Goal: Information Seeking & Learning: Find specific page/section

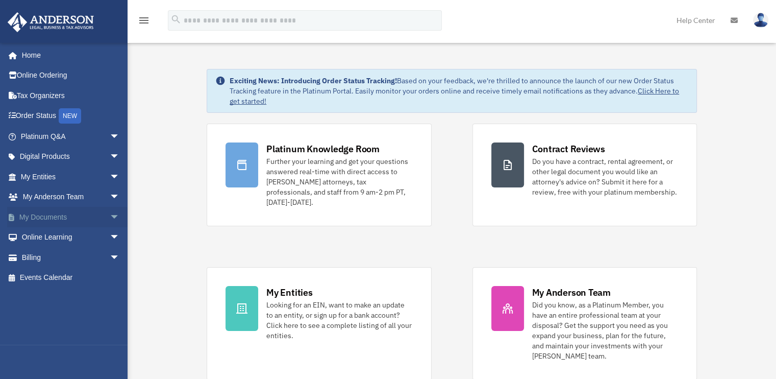
click at [110, 213] on span "arrow_drop_down" at bounding box center [120, 217] width 20 height 21
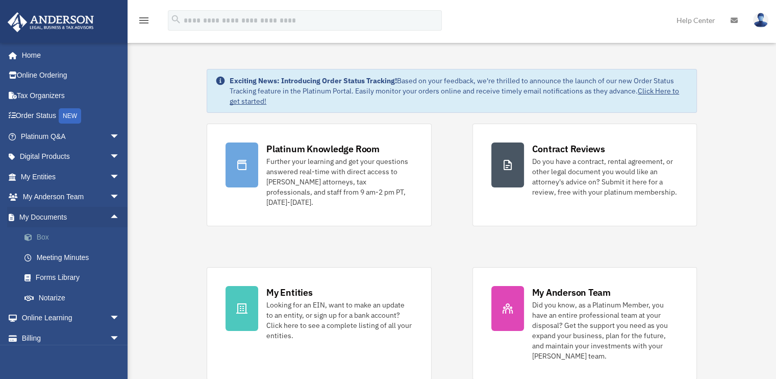
click at [41, 238] on link "Box" at bounding box center [74, 237] width 121 height 20
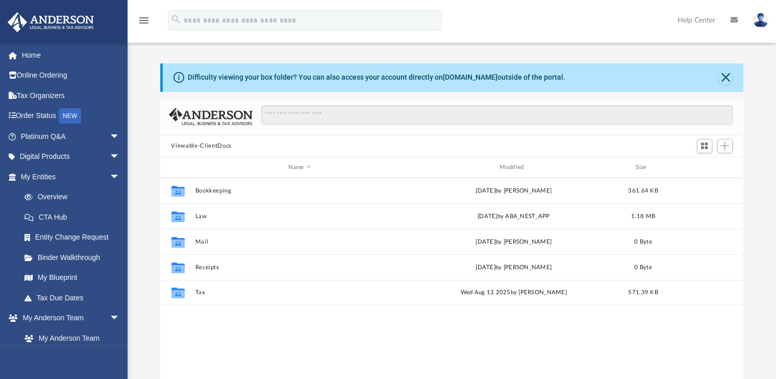
scroll to position [224, 575]
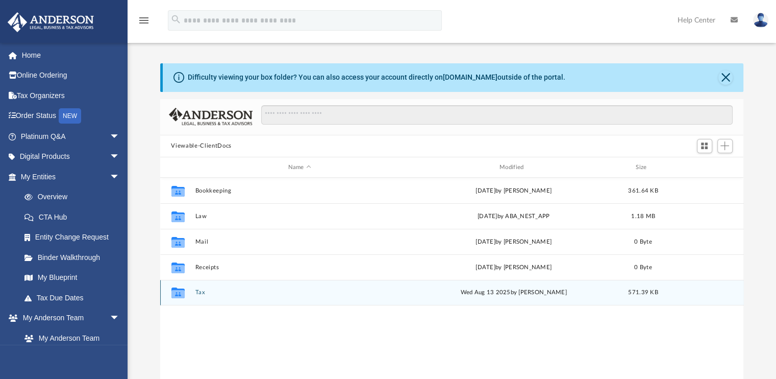
click at [200, 291] on button "Tax" at bounding box center [299, 292] width 209 height 7
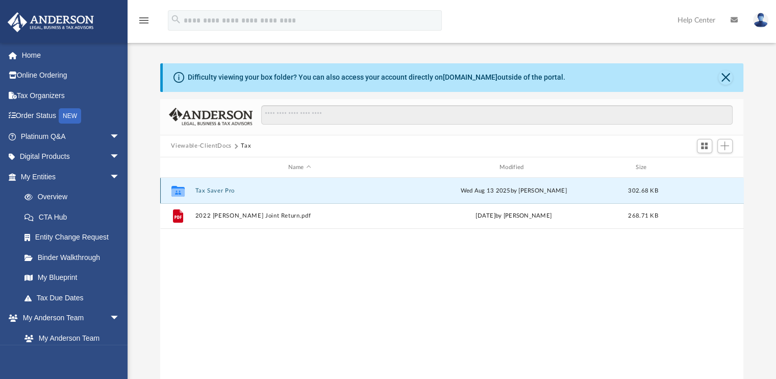
click at [233, 192] on button "Tax Saver Pro" at bounding box center [299, 190] width 209 height 7
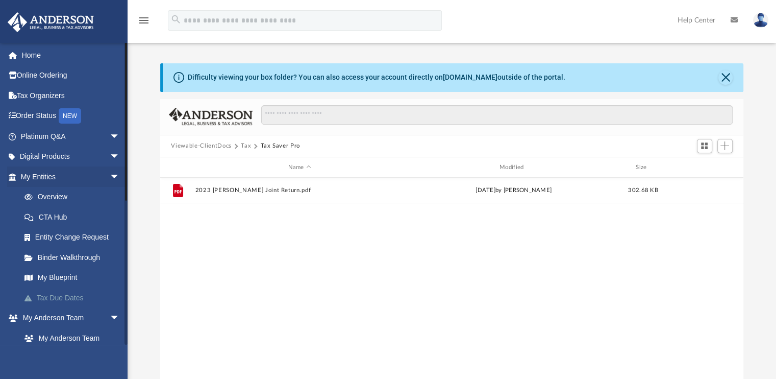
click at [69, 295] on link "Tax Due Dates" at bounding box center [74, 297] width 121 height 20
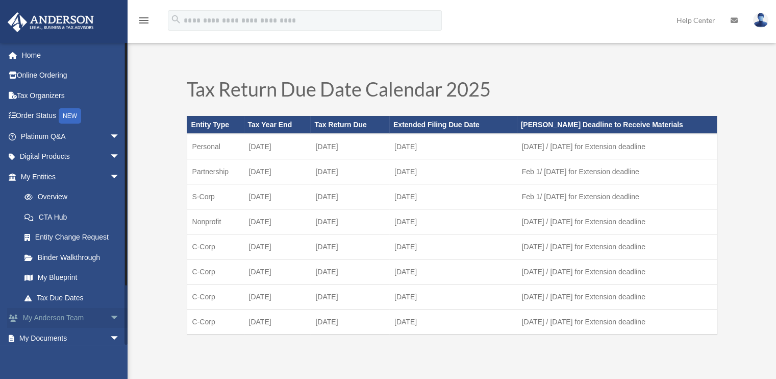
click at [110, 318] on span "arrow_drop_down" at bounding box center [120, 318] width 20 height 21
click at [73, 340] on link "My Anderson Team" at bounding box center [74, 337] width 121 height 20
